Goal: Information Seeking & Learning: Learn about a topic

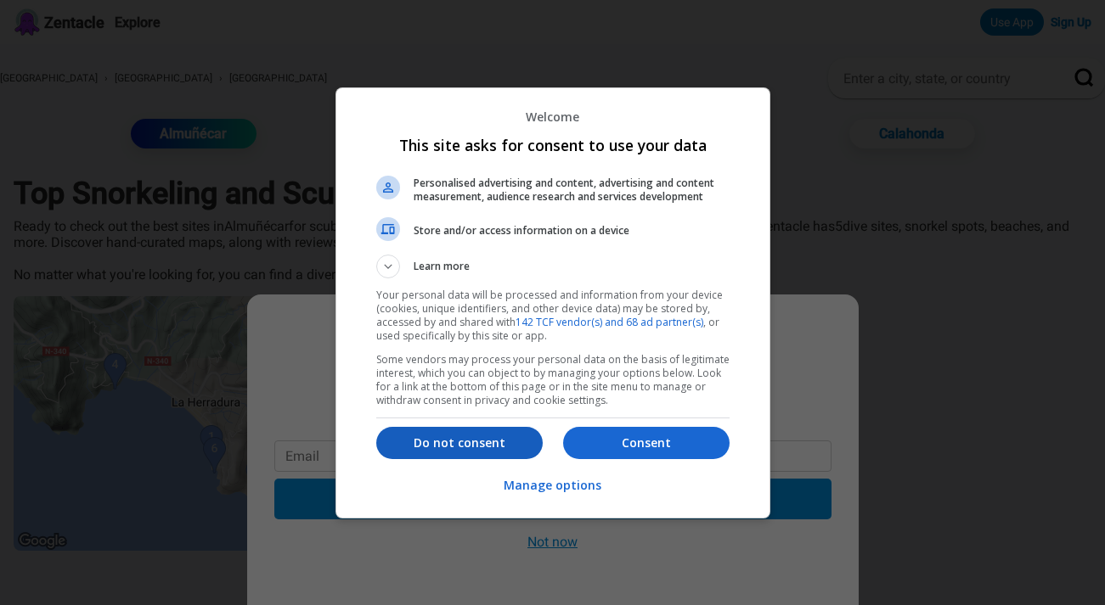
click at [521, 445] on p "Do not consent" at bounding box center [459, 443] width 166 height 17
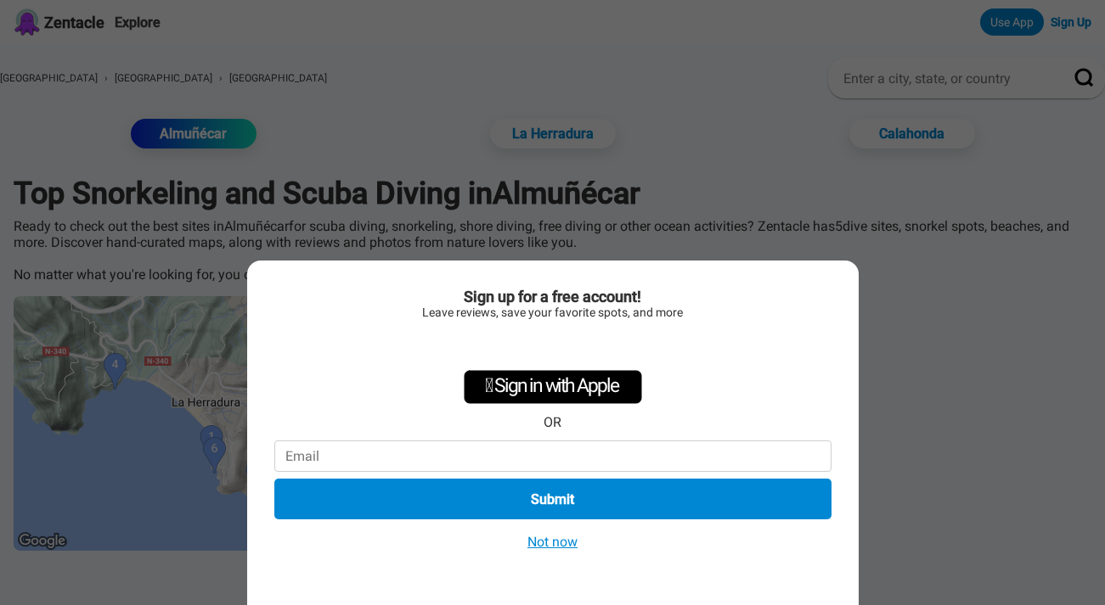
click at [557, 545] on button "Not now" at bounding box center [552, 542] width 60 height 18
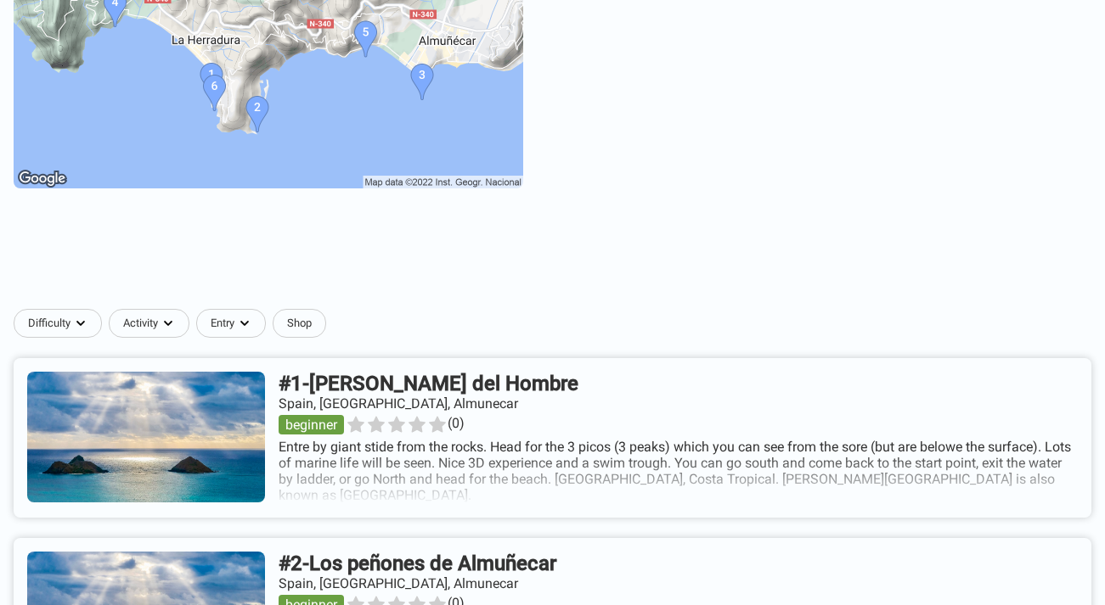
scroll to position [209, 0]
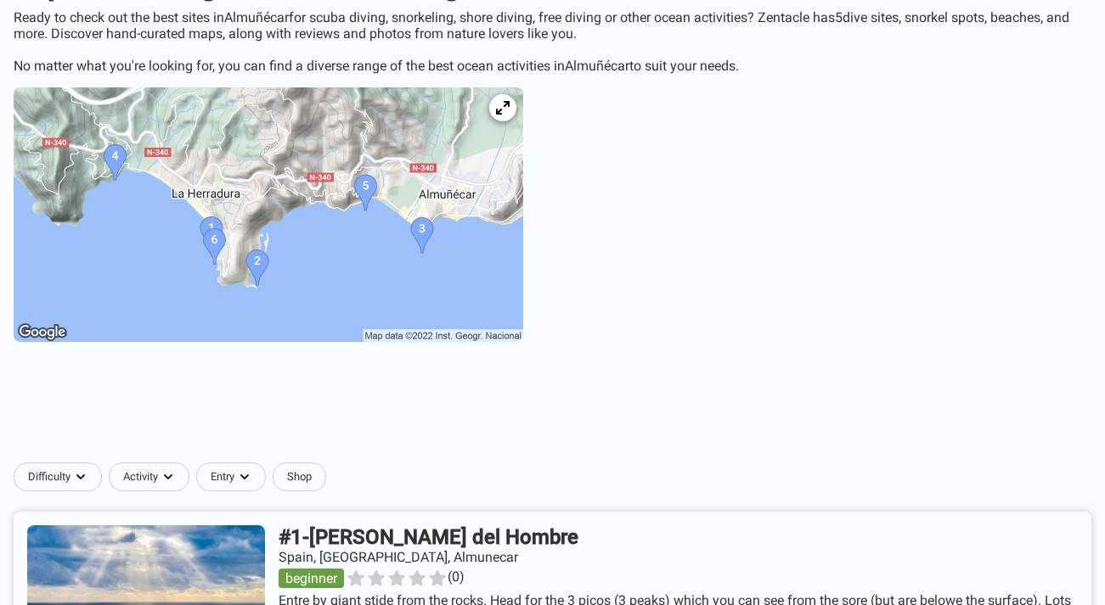
click at [425, 236] on img at bounding box center [268, 214] width 509 height 255
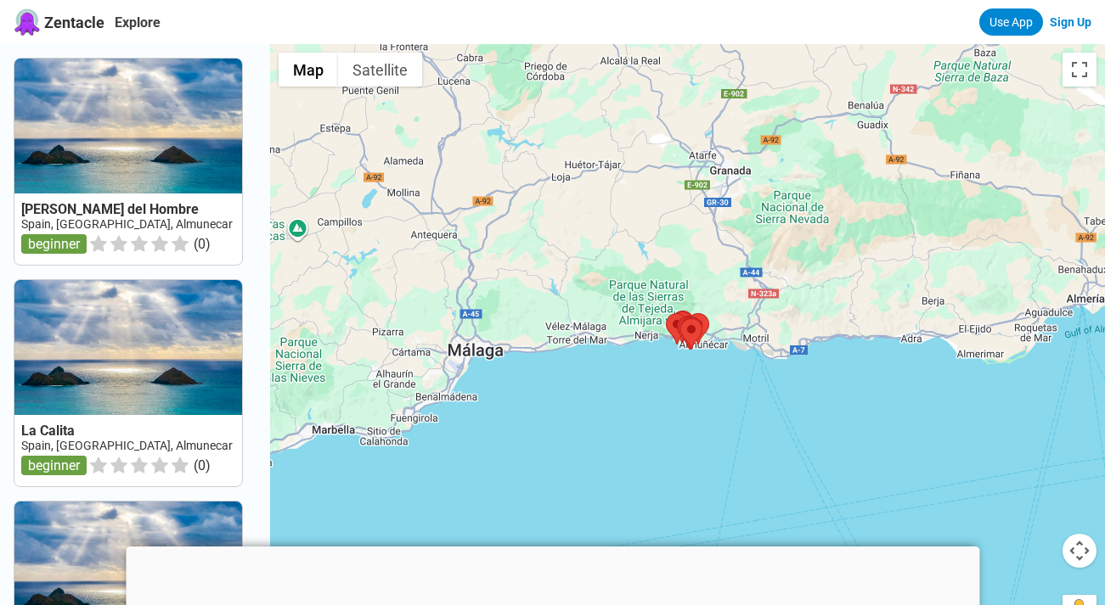
click at [684, 371] on div at bounding box center [687, 346] width 835 height 605
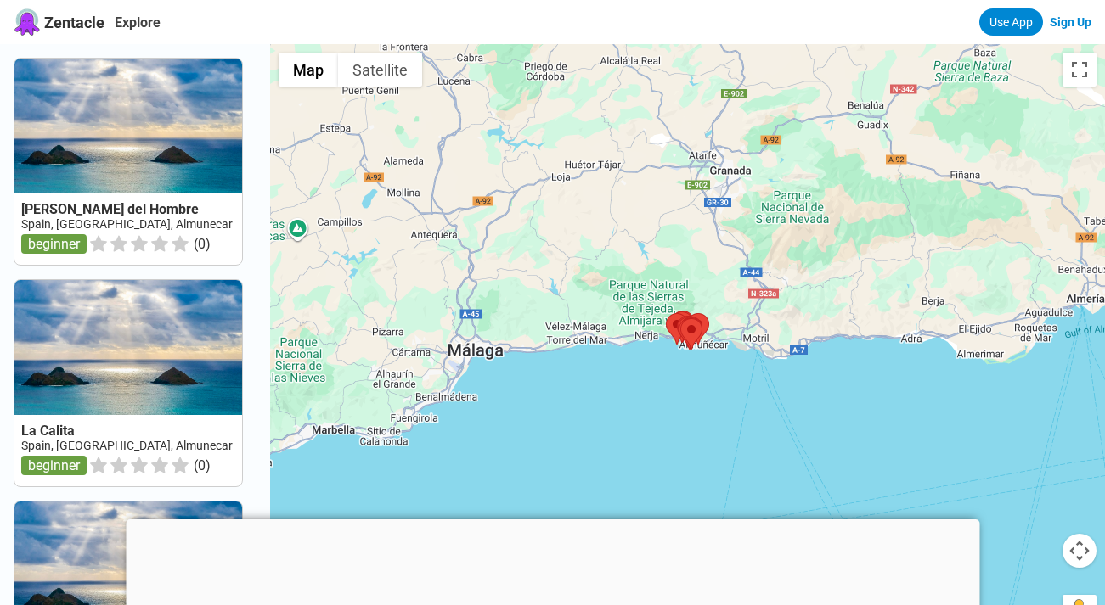
click at [684, 371] on div at bounding box center [687, 346] width 835 height 605
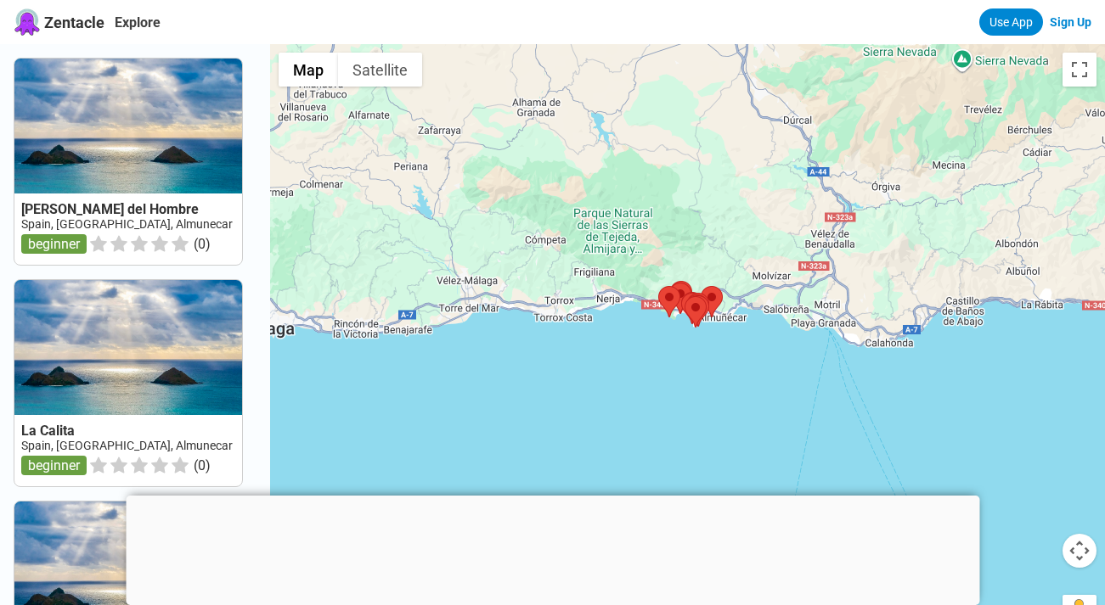
click at [703, 357] on div at bounding box center [687, 346] width 835 height 605
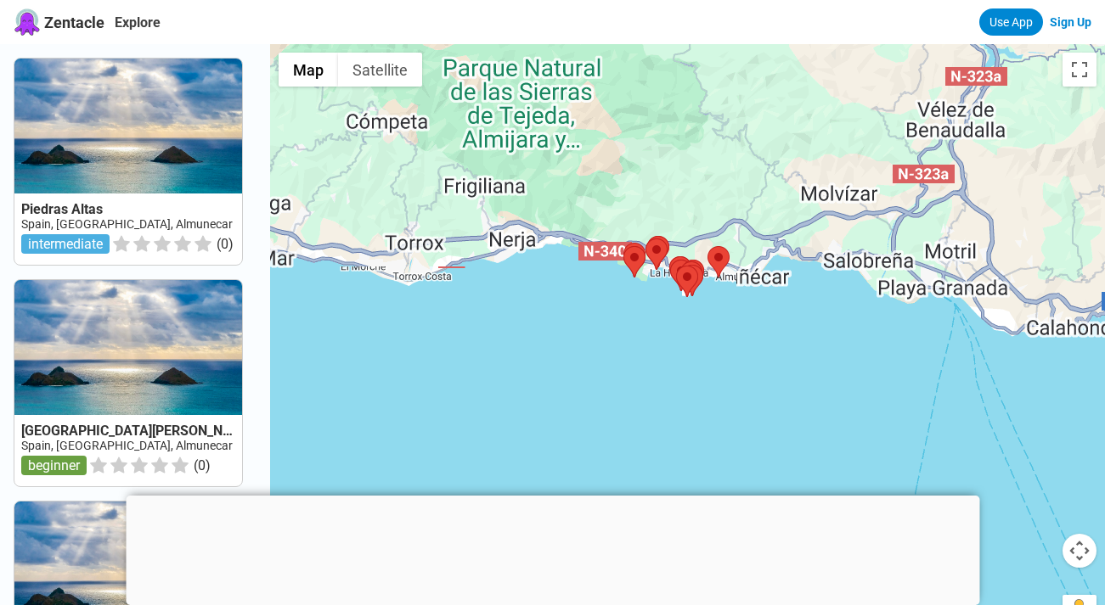
click at [707, 335] on div at bounding box center [687, 346] width 835 height 605
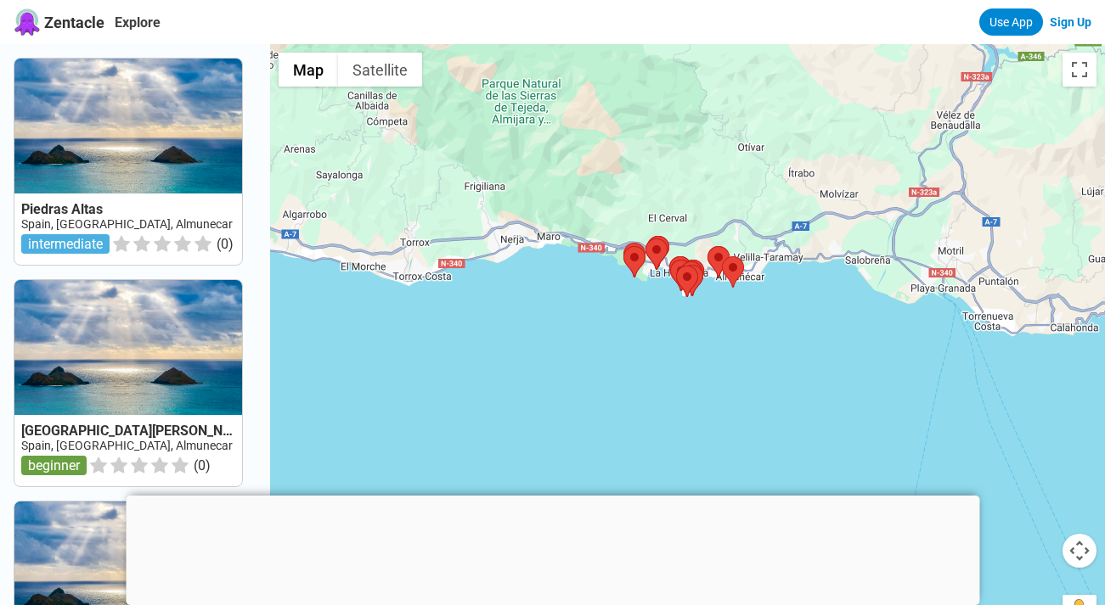
click at [707, 335] on div at bounding box center [687, 346] width 835 height 605
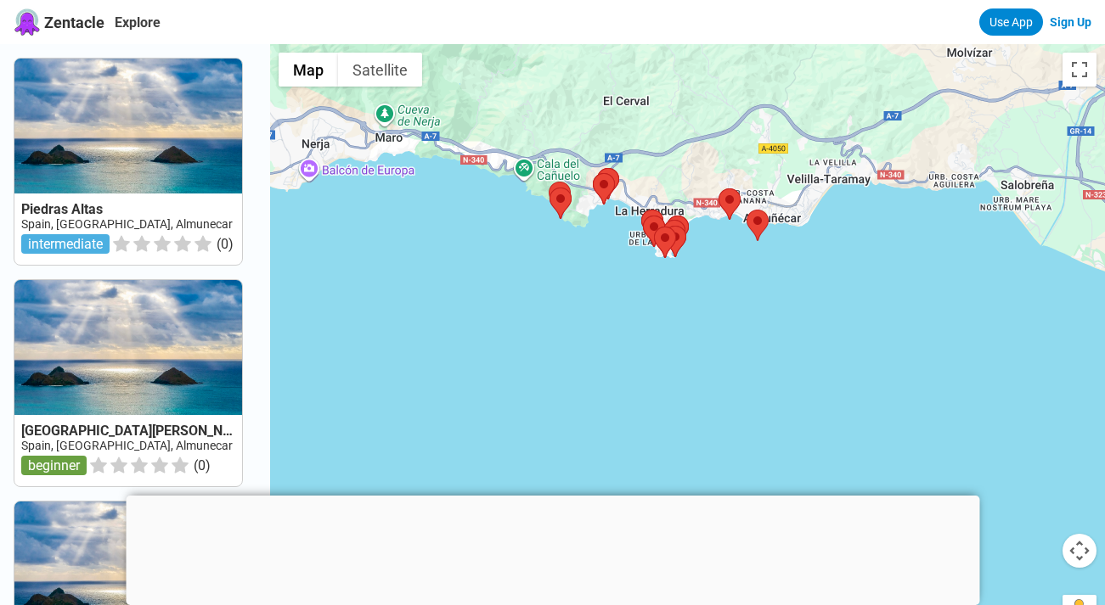
click at [712, 286] on div at bounding box center [687, 346] width 835 height 605
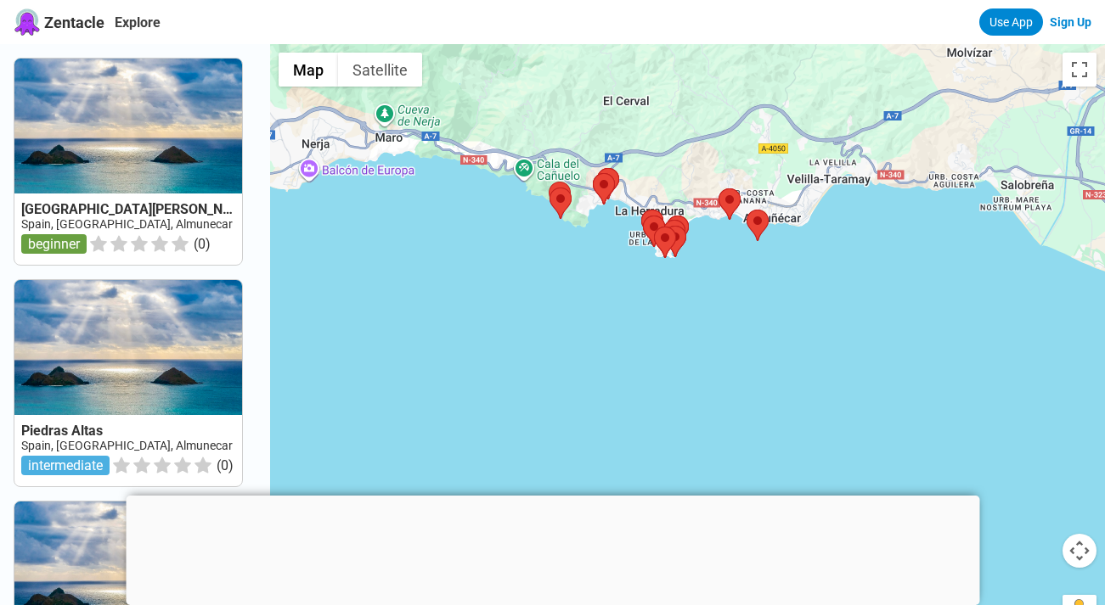
click at [712, 286] on div at bounding box center [687, 346] width 835 height 605
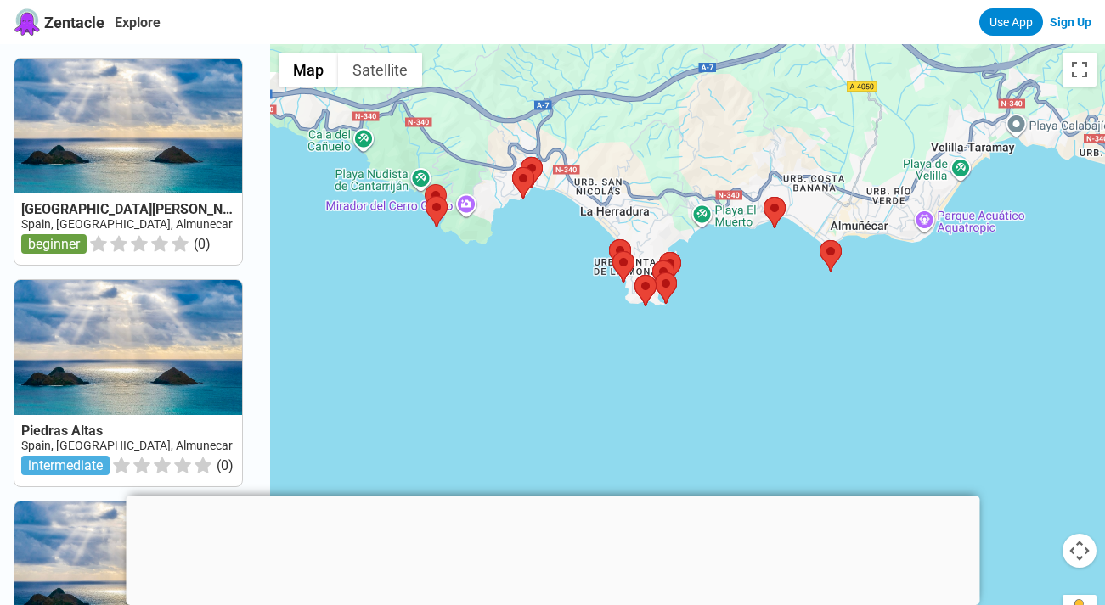
drag, startPoint x: 723, startPoint y: 233, endPoint x: 756, endPoint y: 315, distance: 88.8
click at [756, 315] on div at bounding box center [687, 346] width 835 height 605
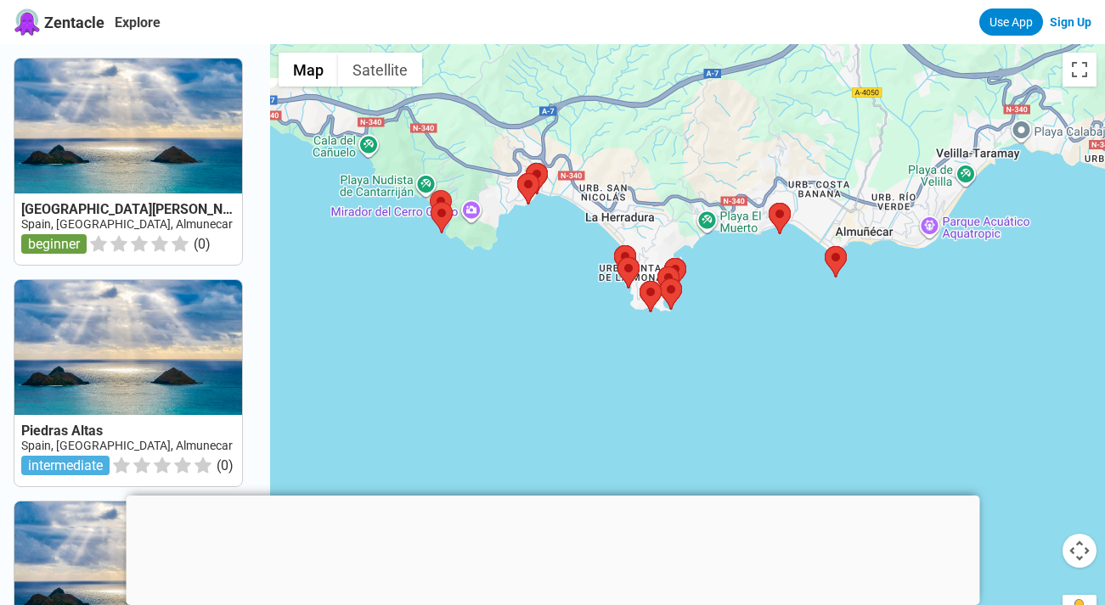
click at [547, 496] on div at bounding box center [552, 496] width 853 height 0
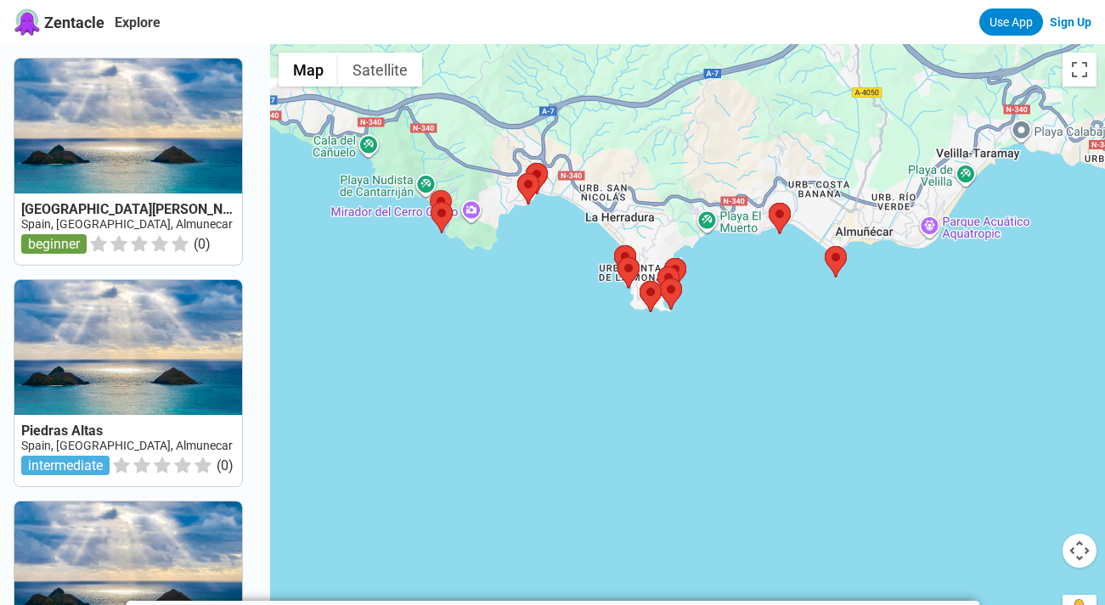
click at [782, 296] on div at bounding box center [687, 346] width 835 height 605
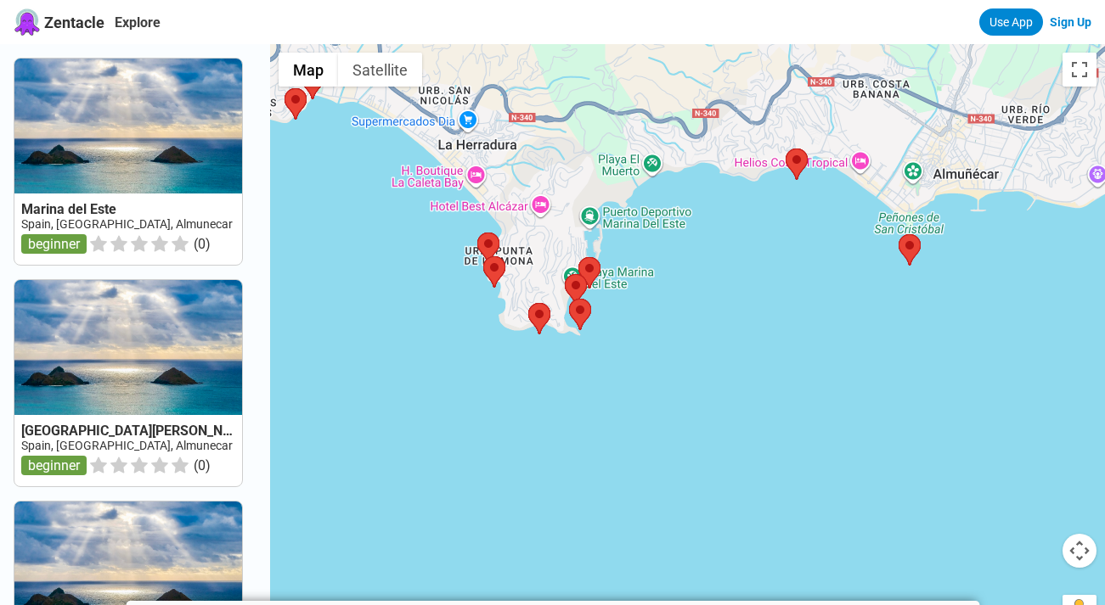
drag, startPoint x: 370, startPoint y: 300, endPoint x: 396, endPoint y: 281, distance: 31.6
click at [396, 281] on div at bounding box center [687, 346] width 835 height 605
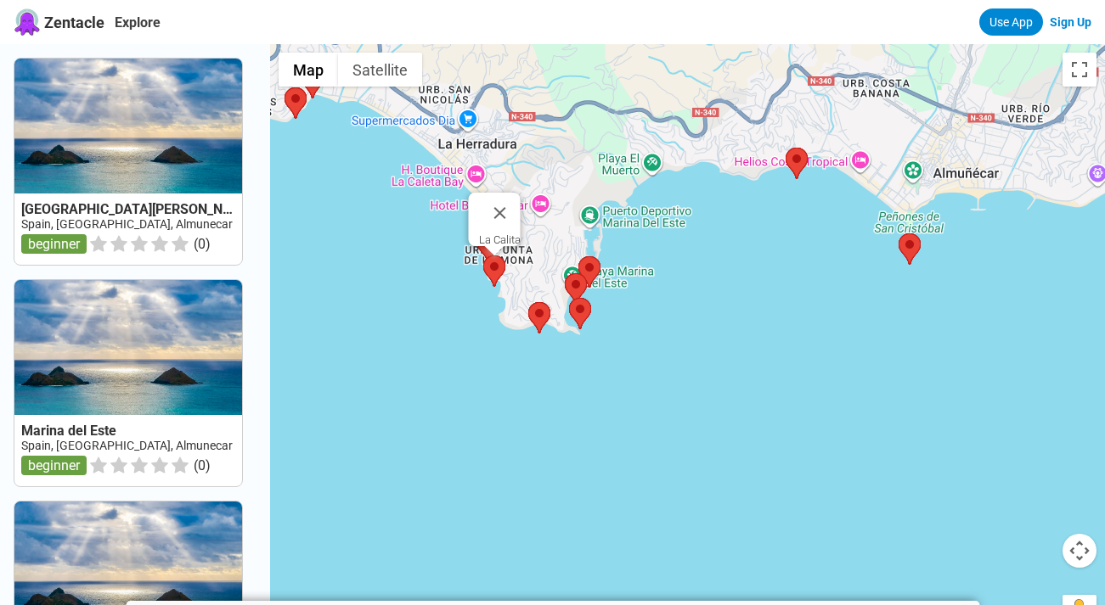
click at [483, 256] on area at bounding box center [483, 256] width 0 height 0
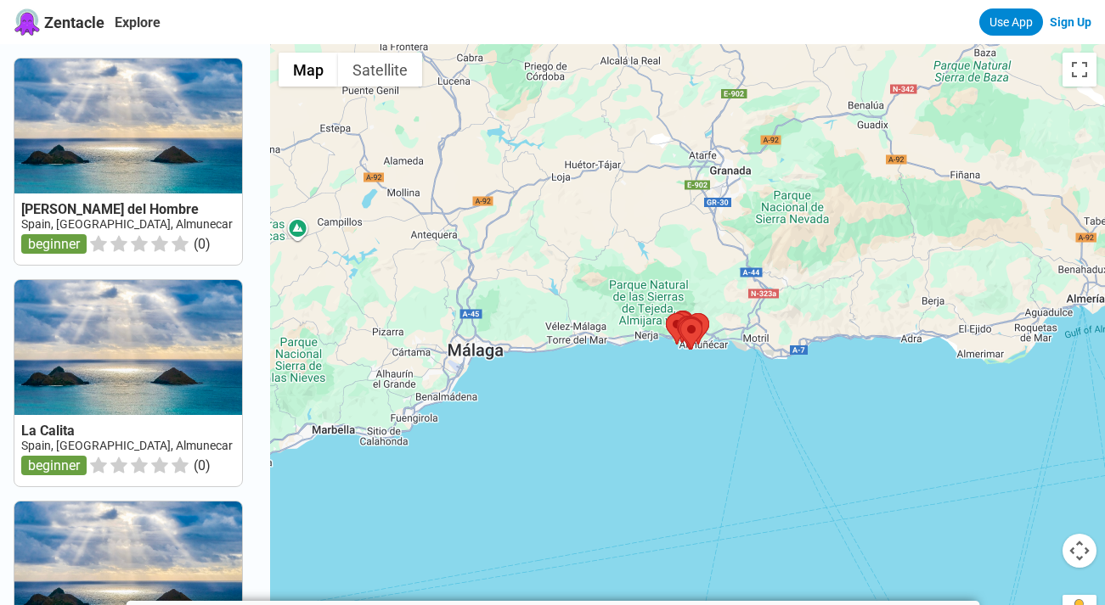
click at [699, 384] on div at bounding box center [687, 346] width 835 height 605
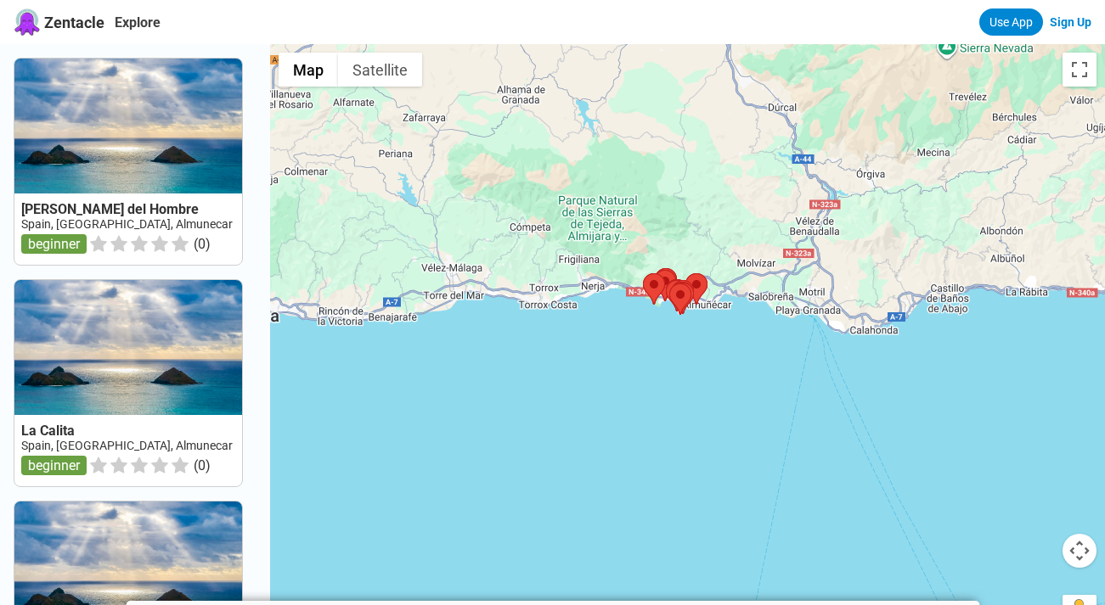
click at [689, 369] on div at bounding box center [687, 346] width 835 height 605
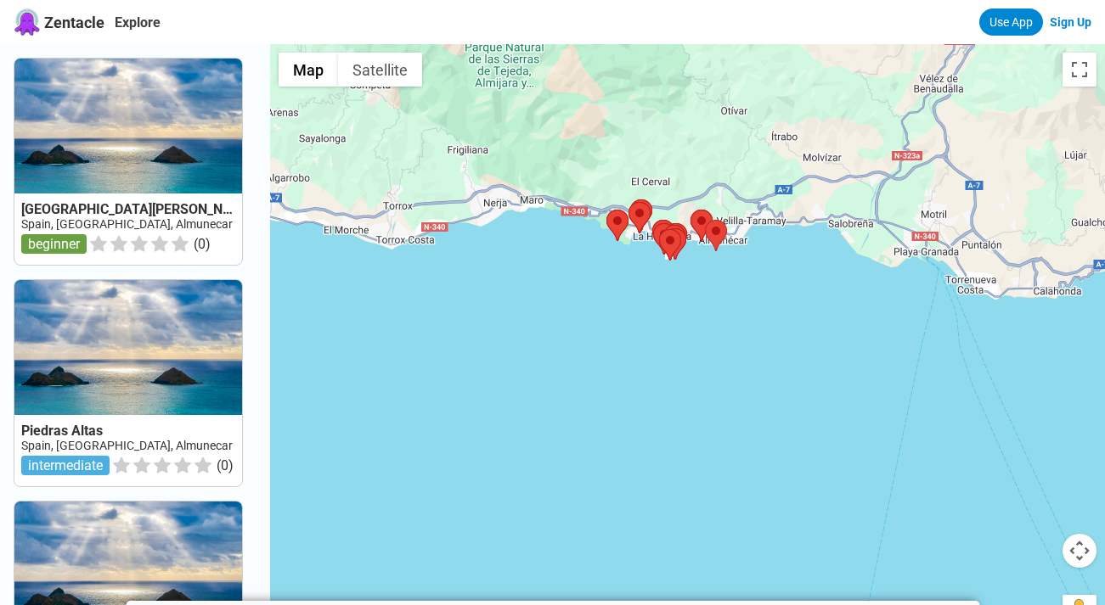
click at [683, 324] on div at bounding box center [687, 346] width 835 height 605
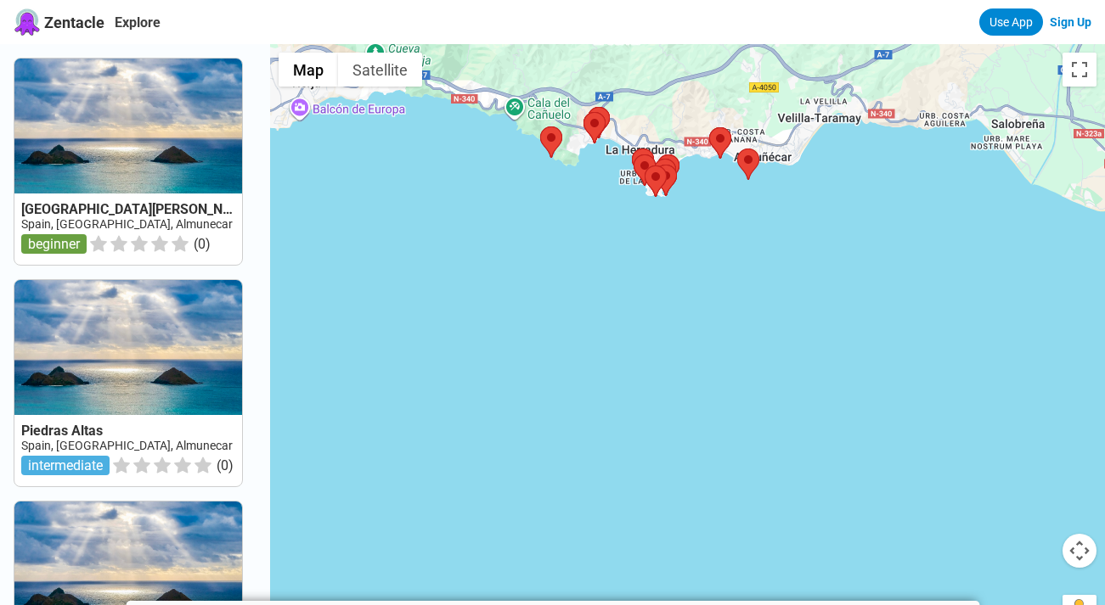
click at [671, 269] on div at bounding box center [687, 346] width 835 height 605
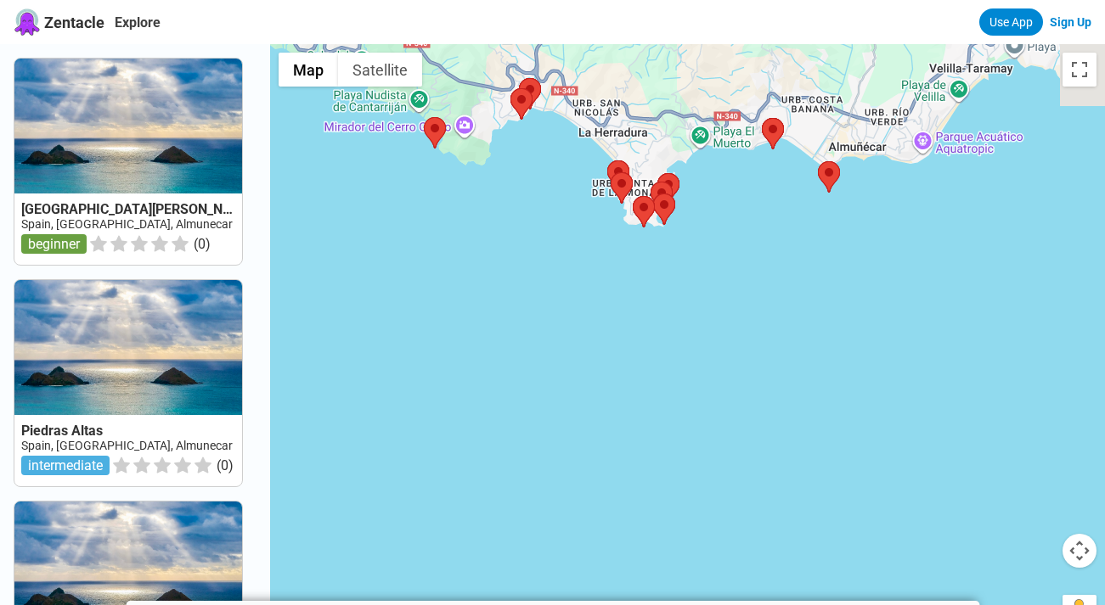
drag, startPoint x: 737, startPoint y: 200, endPoint x: 756, endPoint y: 350, distance: 150.6
click at [756, 350] on div at bounding box center [687, 346] width 835 height 605
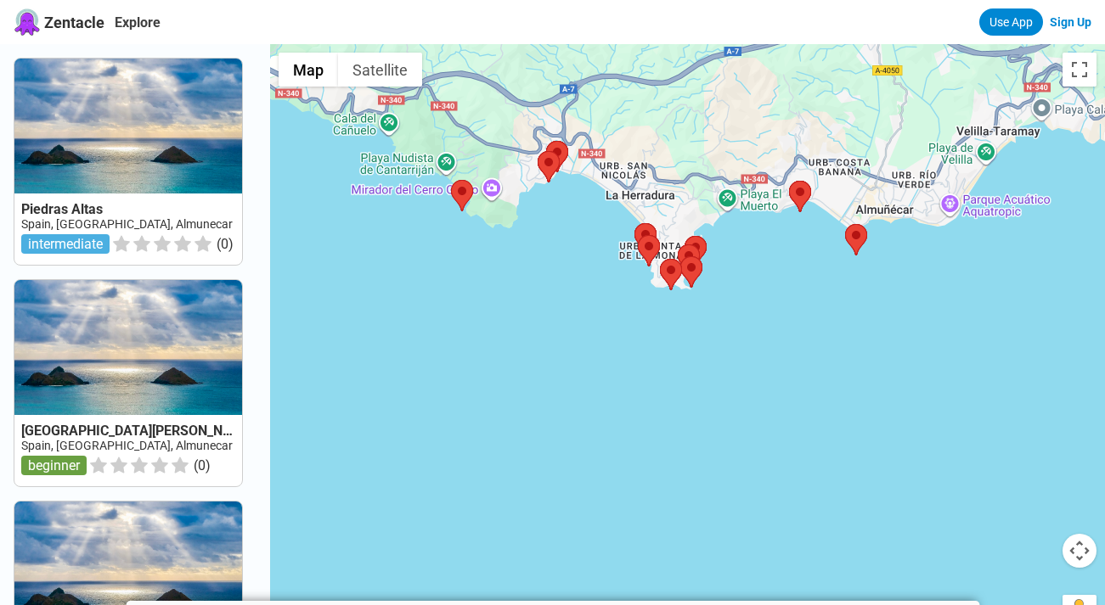
click at [808, 275] on div at bounding box center [687, 346] width 835 height 605
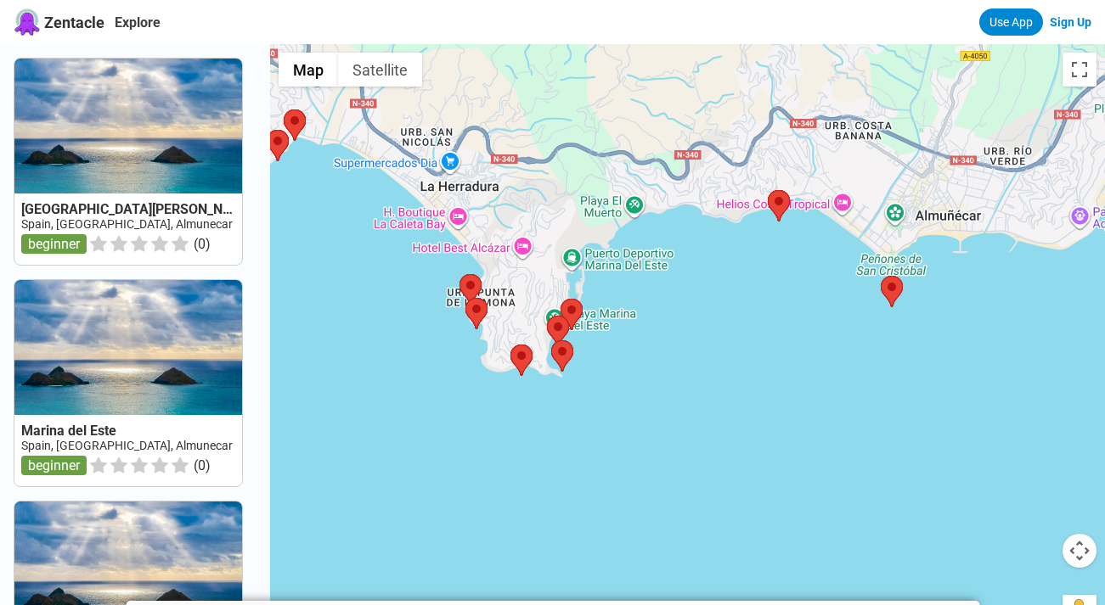
drag, startPoint x: 821, startPoint y: 269, endPoint x: 807, endPoint y: 342, distance: 74.4
click at [807, 342] on div at bounding box center [687, 346] width 835 height 605
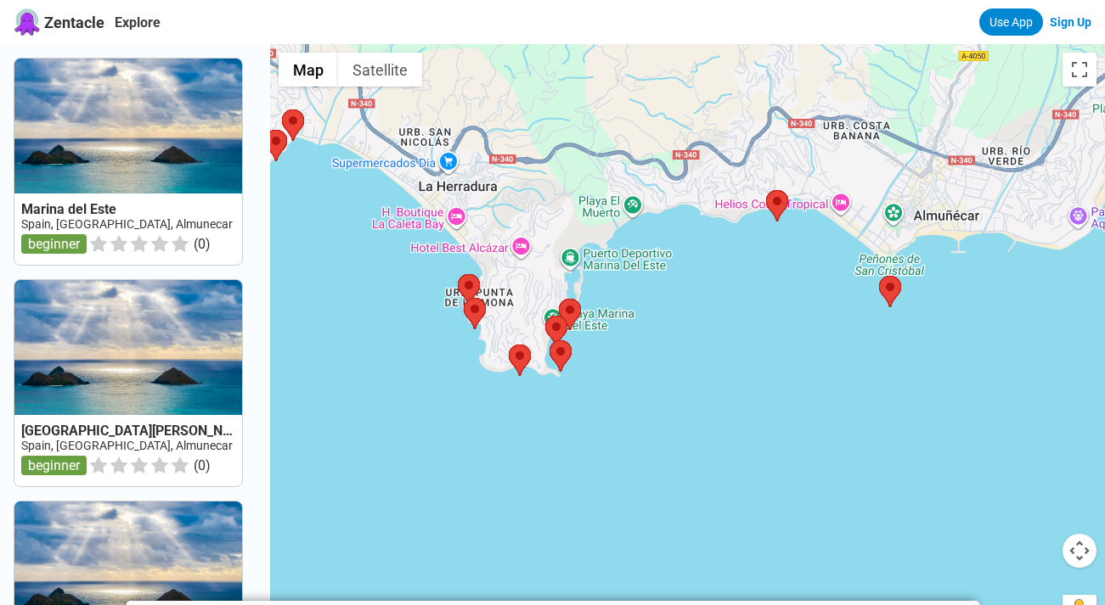
click at [859, 333] on div at bounding box center [687, 346] width 835 height 605
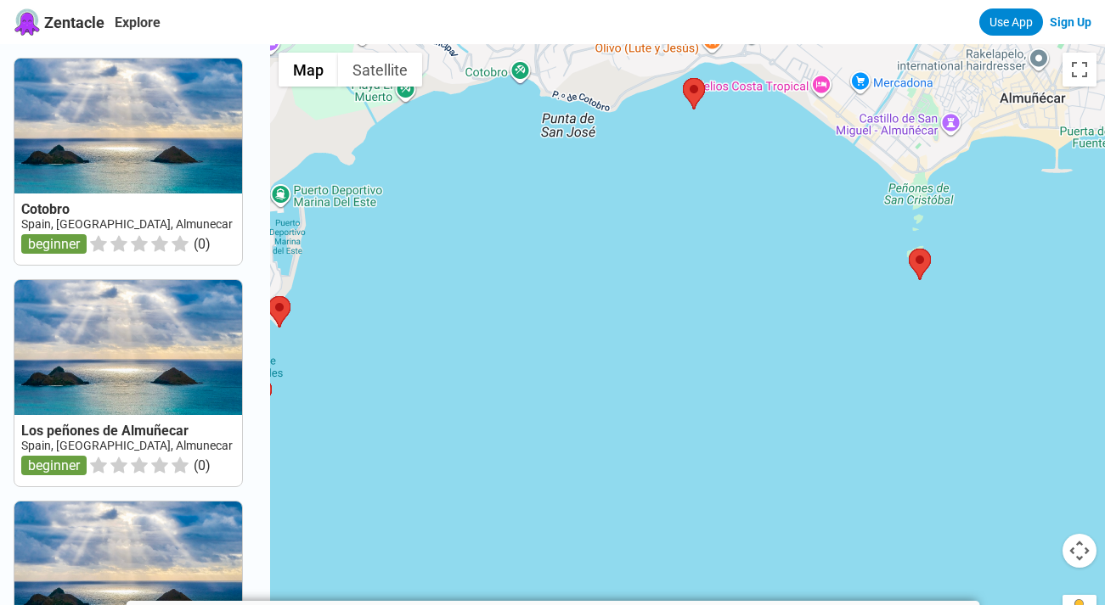
click at [864, 282] on div at bounding box center [687, 346] width 835 height 605
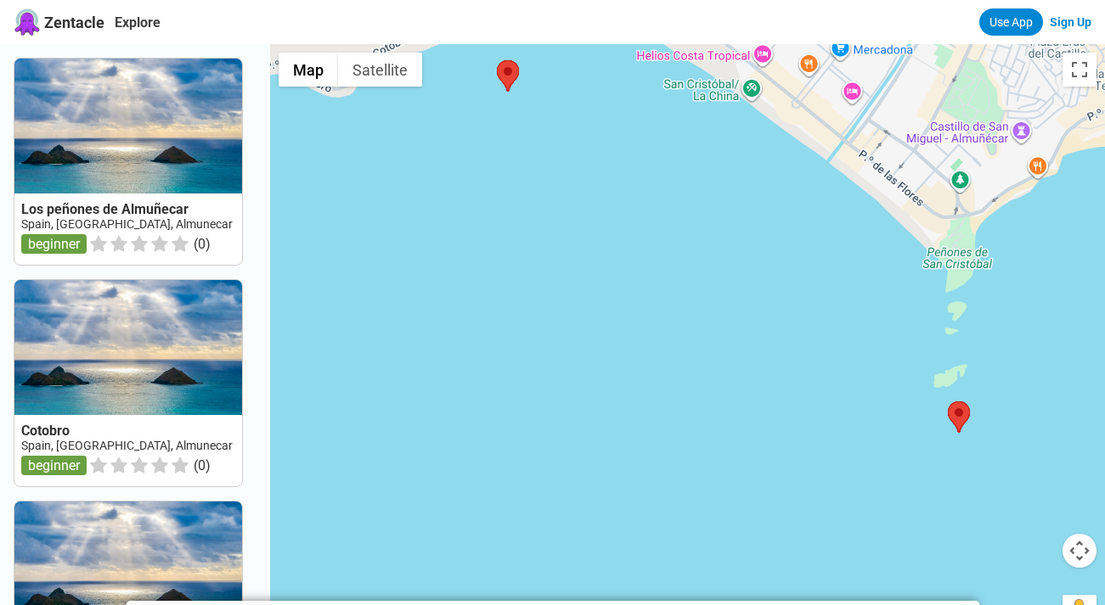
drag, startPoint x: 903, startPoint y: 205, endPoint x: 889, endPoint y: 362, distance: 157.8
click at [889, 362] on div at bounding box center [687, 346] width 835 height 605
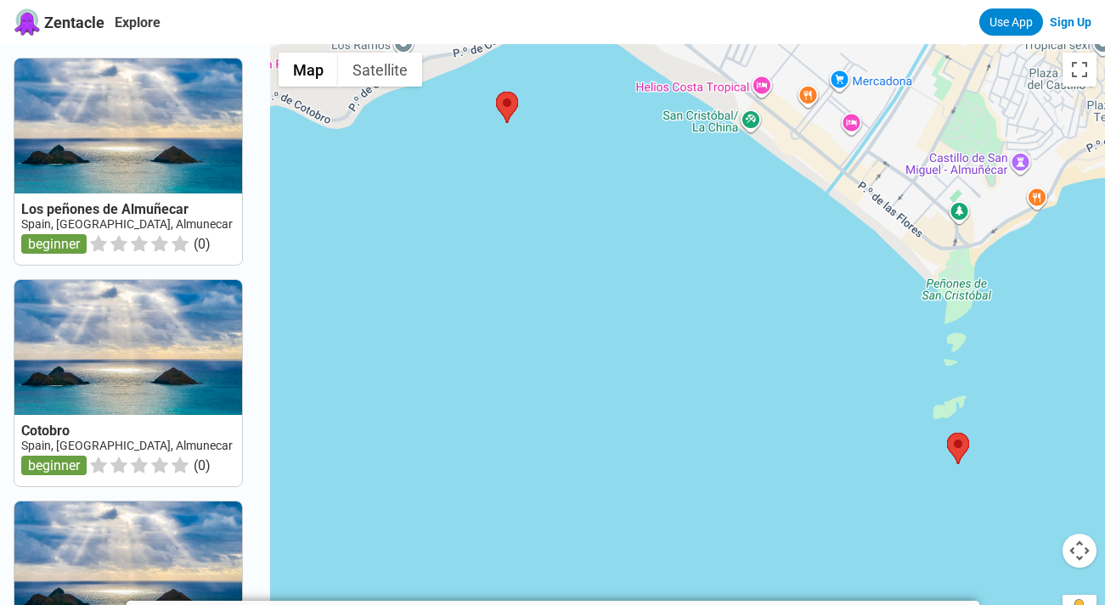
drag, startPoint x: 898, startPoint y: 308, endPoint x: 897, endPoint y: 342, distance: 34.0
click at [897, 342] on div at bounding box center [687, 346] width 835 height 605
click at [964, 290] on div at bounding box center [687, 346] width 835 height 605
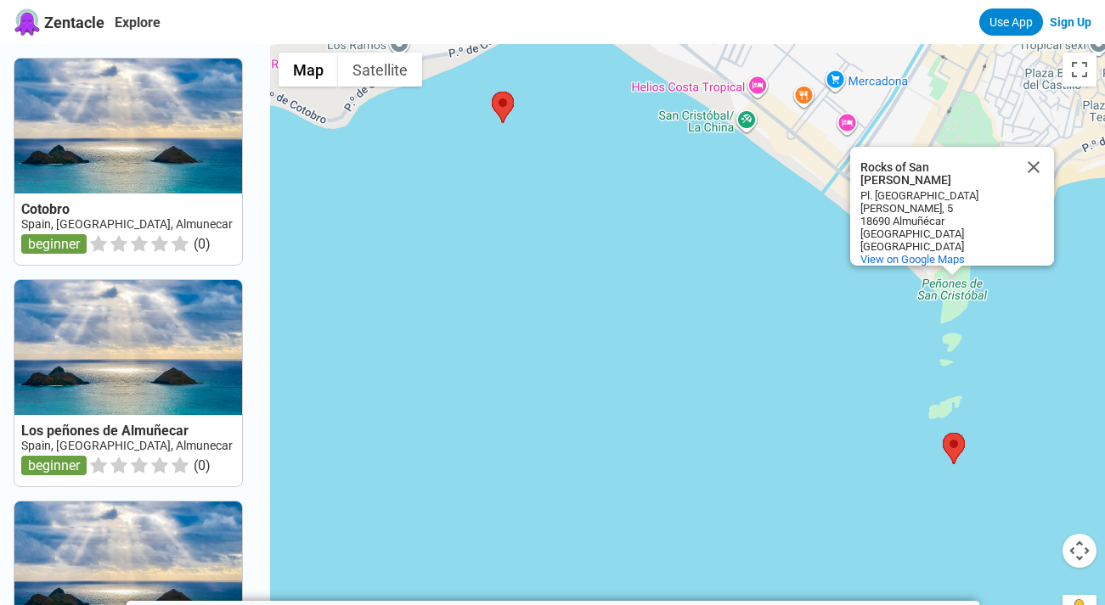
click at [734, 307] on div "Rocks of San [PERSON_NAME] Rocks of [GEOGRAPHIC_DATA] Pl. [STREET_ADDRESS][PERS…" at bounding box center [687, 346] width 835 height 605
